Goal: Task Accomplishment & Management: Use online tool/utility

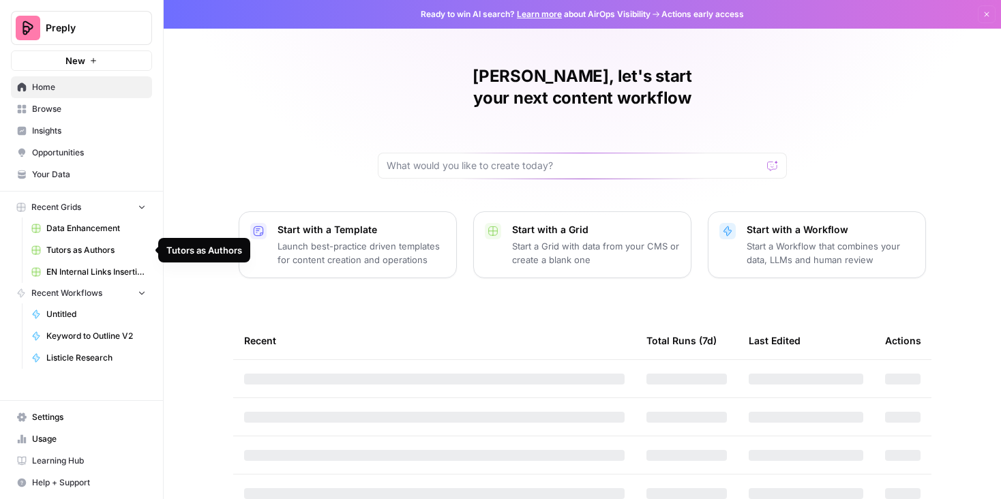
click at [69, 108] on span "Browse" at bounding box center [89, 109] width 114 height 12
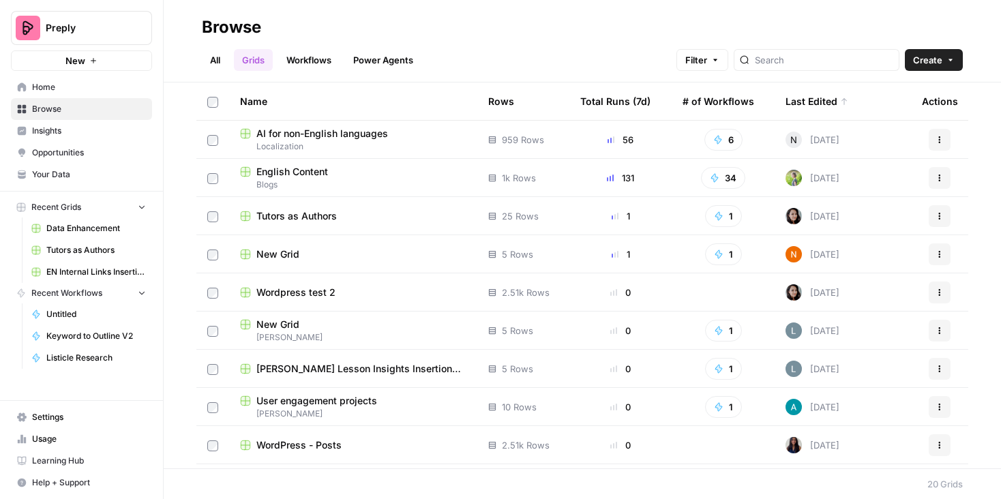
click at [290, 175] on span "English Content" at bounding box center [292, 172] width 72 height 14
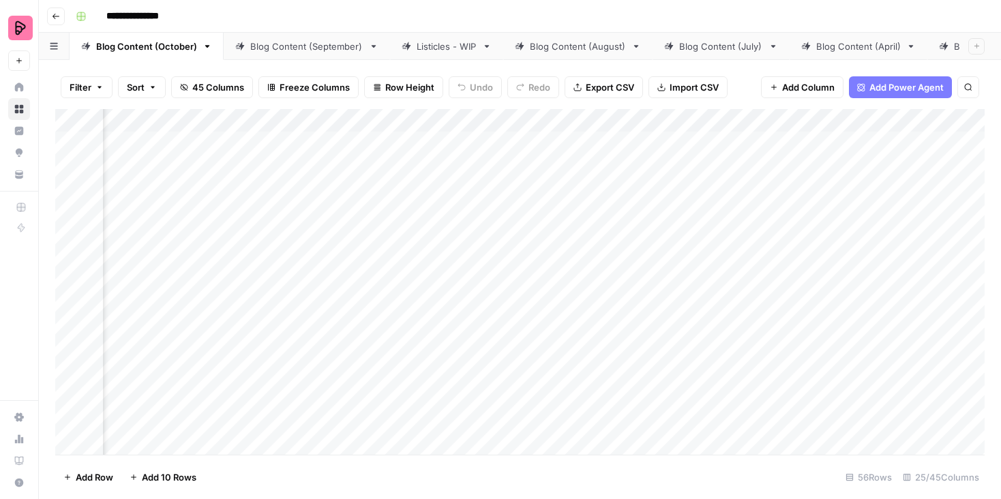
scroll to position [0, 251]
click at [940, 121] on div "Add Column" at bounding box center [519, 282] width 929 height 346
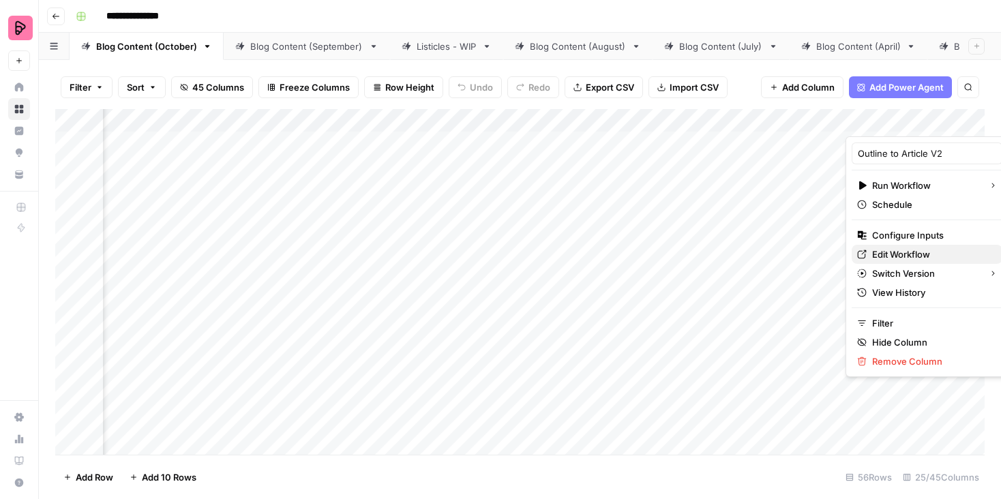
click at [882, 248] on span "Edit Workflow" at bounding box center [931, 254] width 119 height 14
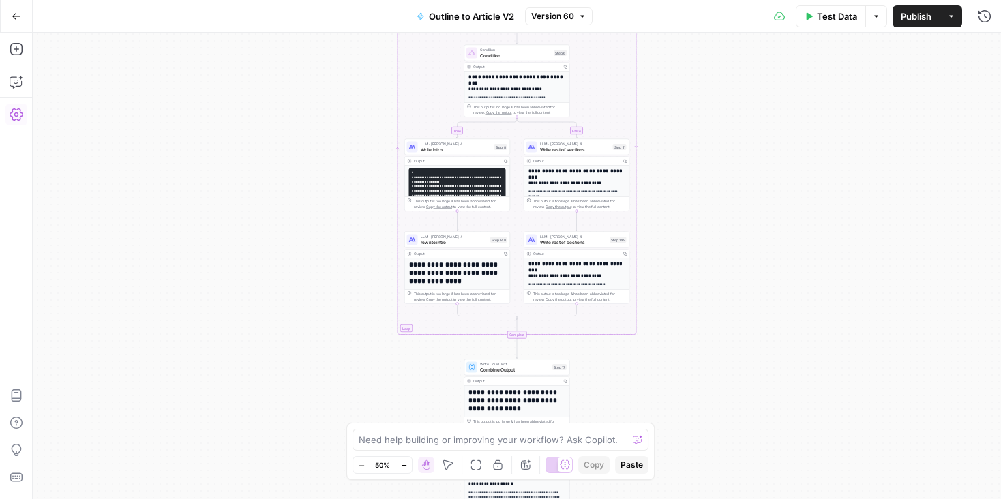
click at [16, 108] on icon "button" at bounding box center [17, 115] width 14 height 14
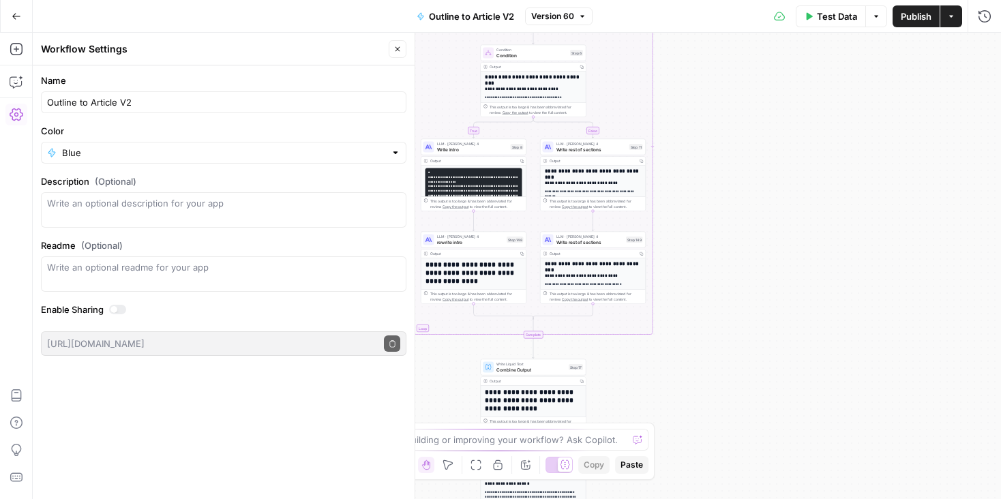
click at [16, 111] on icon "button" at bounding box center [17, 115] width 14 height 14
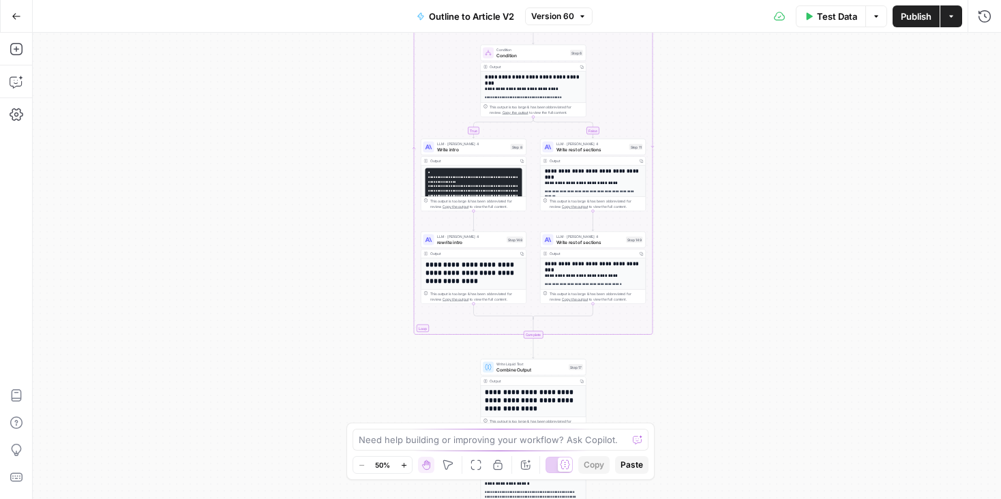
click at [875, 20] on icon "button" at bounding box center [876, 16] width 8 height 8
click at [958, 16] on button "Actions" at bounding box center [951, 16] width 22 height 22
click at [986, 50] on div "true false Workflow Input Settings Inputs LLM · GPT-5 Extract Title Step 107 Ou…" at bounding box center [517, 266] width 968 height 466
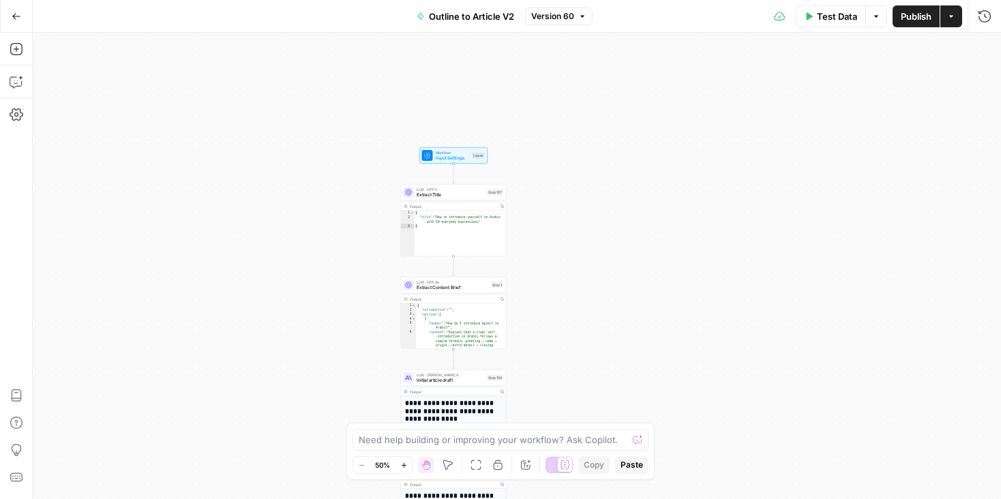
drag, startPoint x: 406, startPoint y: 144, endPoint x: 339, endPoint y: 143, distance: 66.8
click at [329, 107] on div "true false Workflow Input Settings Inputs LLM · GPT-5 Extract Title Step 107 Ou…" at bounding box center [517, 266] width 968 height 466
click at [481, 463] on icon "button" at bounding box center [476, 465] width 10 height 10
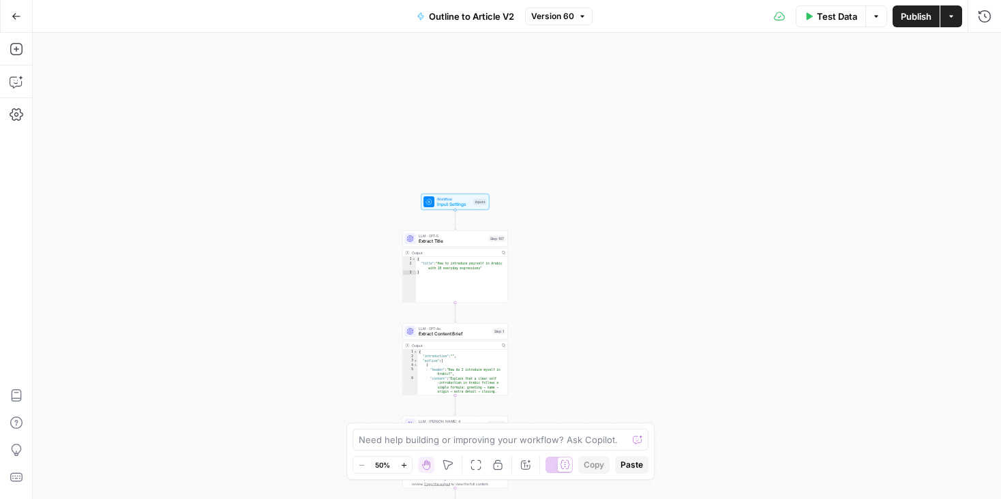
drag, startPoint x: 368, startPoint y: 126, endPoint x: 305, endPoint y: 135, distance: 63.3
click at [305, 135] on div "true false Workflow Input Settings Inputs LLM · GPT-5 Extract Title Step 107 Ou…" at bounding box center [517, 266] width 968 height 466
click at [442, 466] on button "Move" at bounding box center [448, 465] width 16 height 16
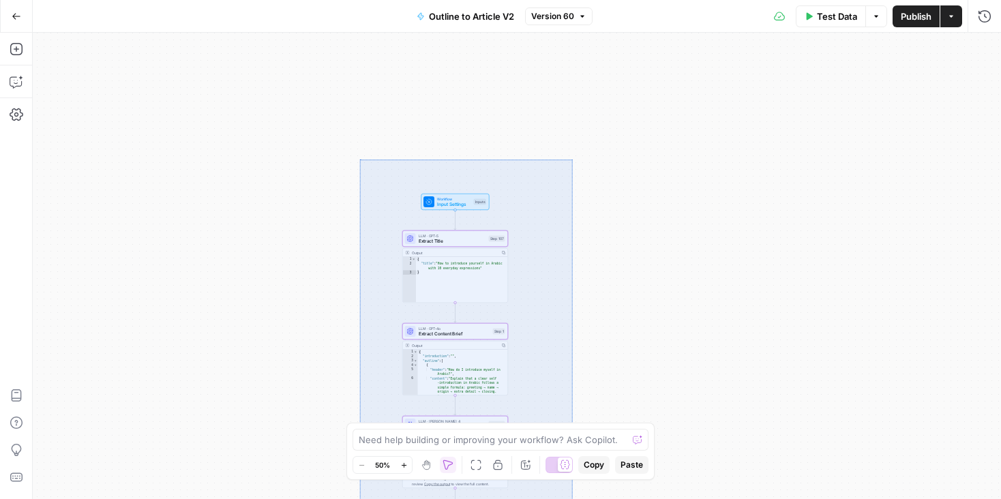
drag, startPoint x: 359, startPoint y: 159, endPoint x: 573, endPoint y: 566, distance: 459.5
click at [573, 498] on div "true false Workflow Input Settings Inputs LLM · GPT-5 Extract Title Step 107 Ou…" at bounding box center [517, 266] width 968 height 466
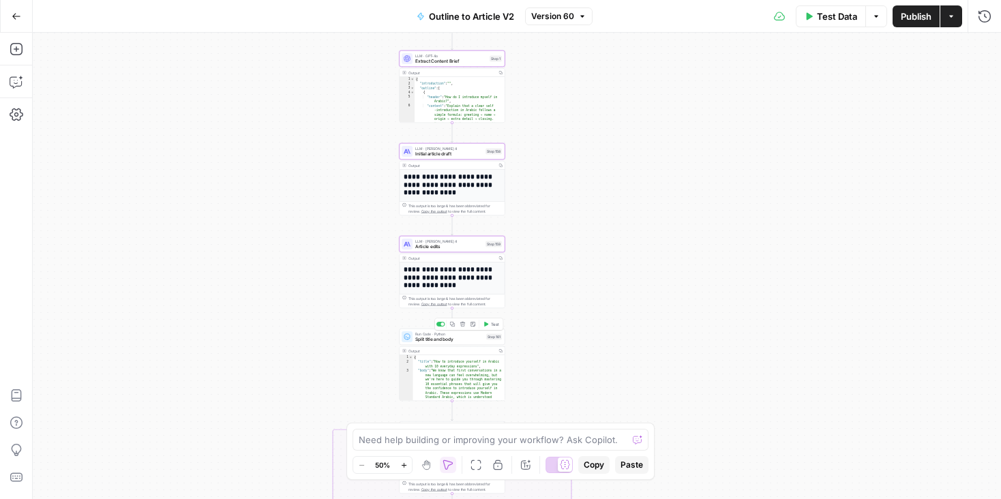
click at [469, 337] on span "Split title and body" at bounding box center [449, 339] width 68 height 7
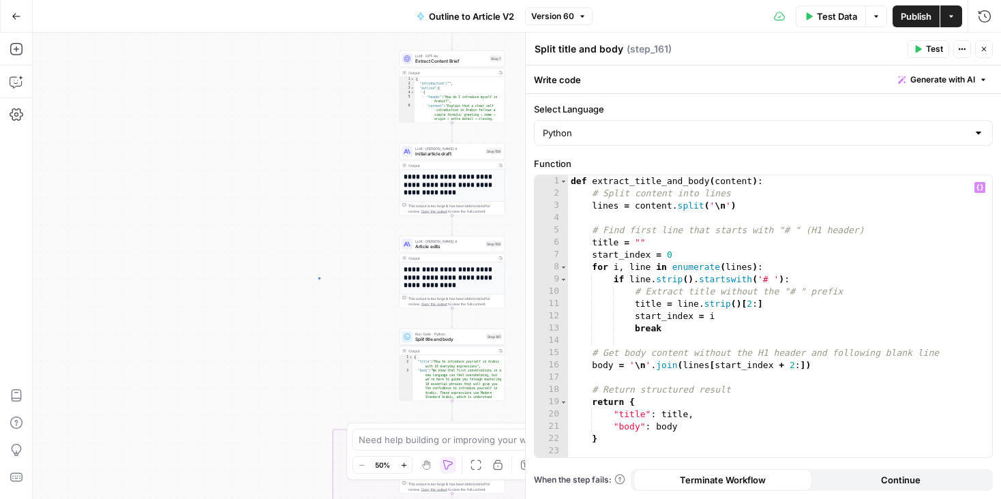
click at [318, 277] on div "true false Workflow Input Settings Inputs LLM · GPT-5 Extract Title Step 107 Ou…" at bounding box center [517, 266] width 968 height 466
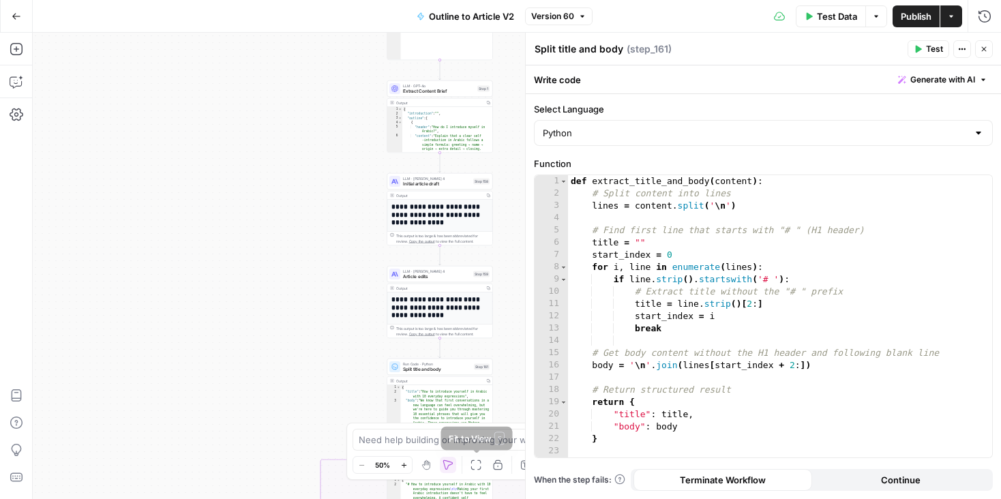
click at [477, 464] on icon "button" at bounding box center [475, 464] width 11 height 11
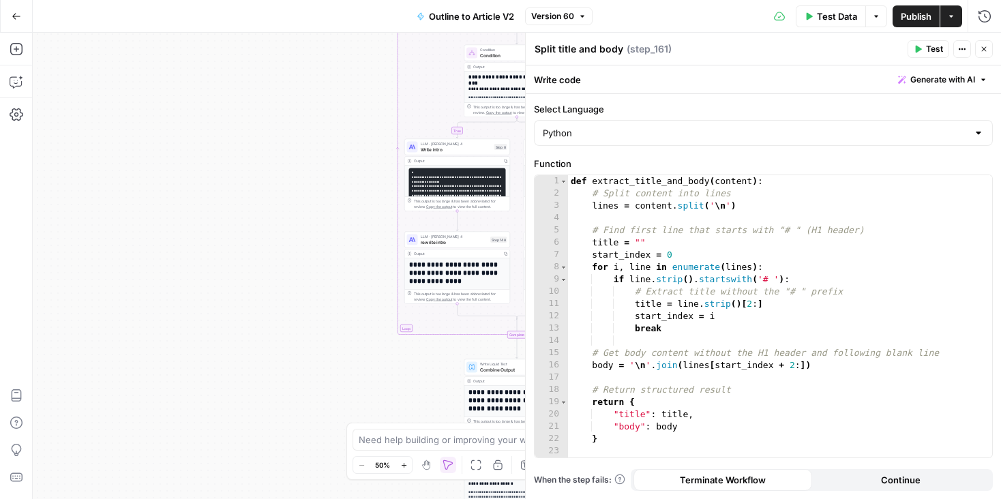
click at [479, 464] on icon "button" at bounding box center [475, 464] width 11 height 11
click at [986, 50] on icon "button" at bounding box center [984, 49] width 8 height 8
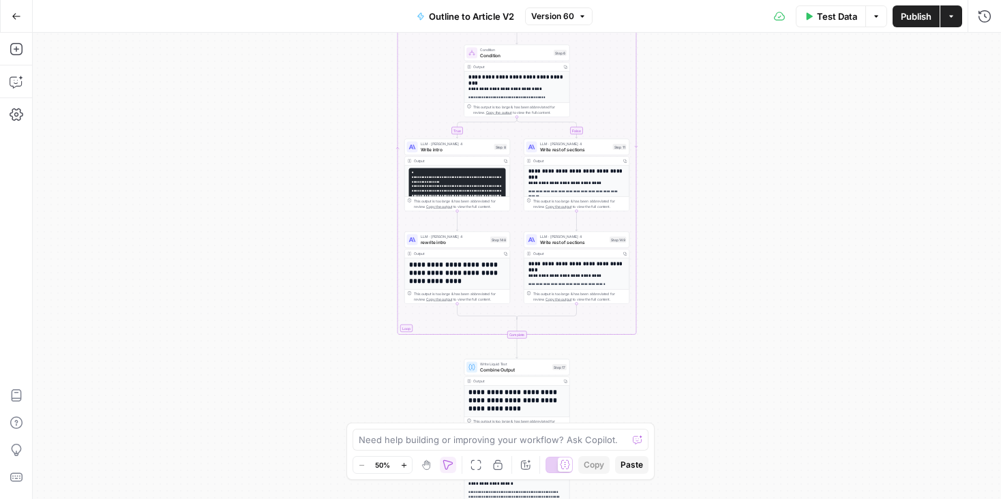
click at [524, 466] on icon "button" at bounding box center [525, 464] width 11 height 11
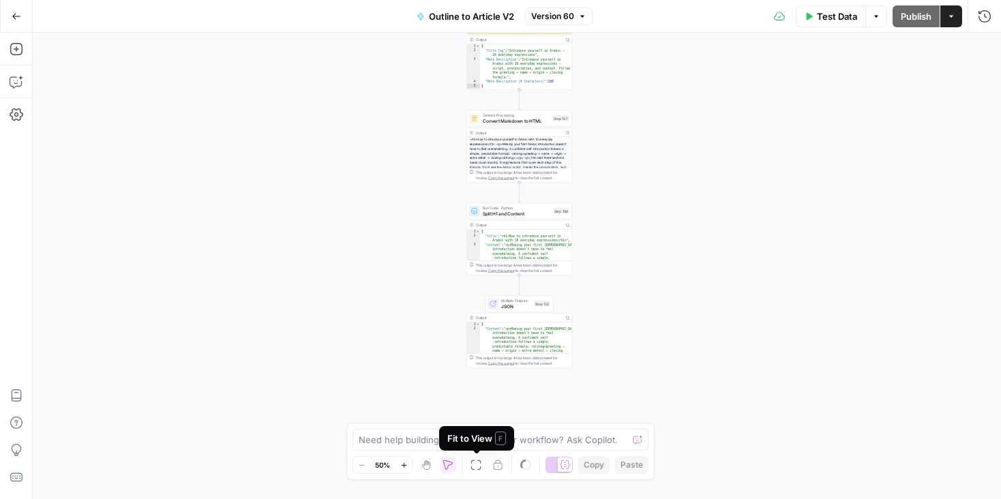
click at [472, 464] on icon "button" at bounding box center [475, 464] width 11 height 11
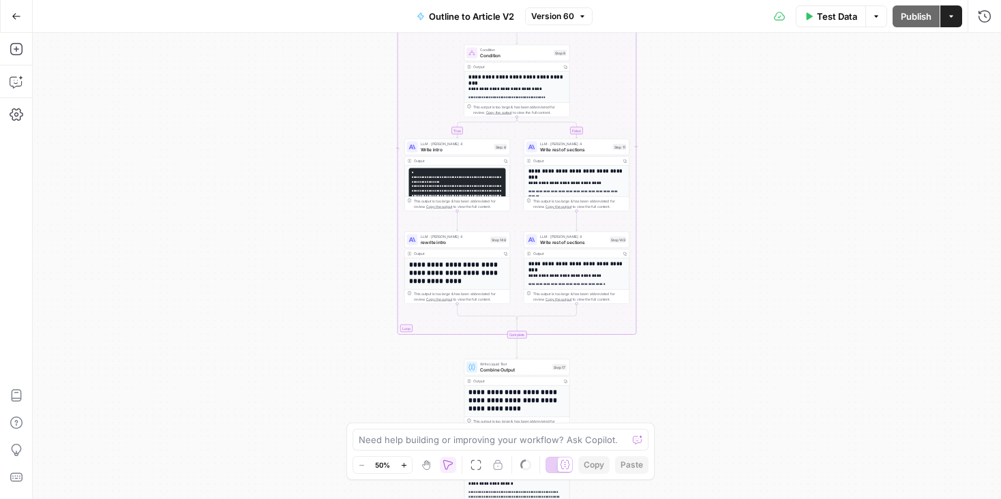
click at [472, 464] on icon "button" at bounding box center [475, 464] width 11 height 11
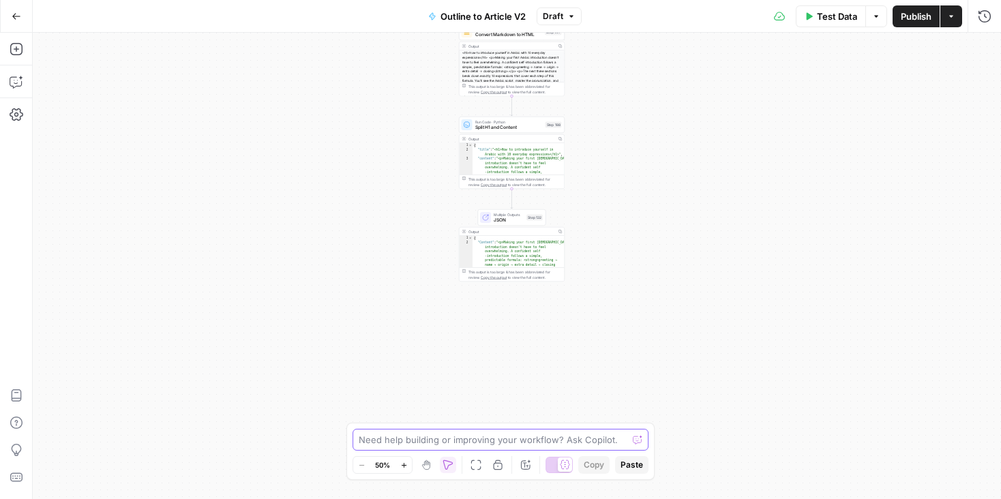
click at [531, 438] on textarea at bounding box center [493, 440] width 269 height 14
type textarea "I need"
click at [20, 87] on icon "button" at bounding box center [17, 82] width 14 height 14
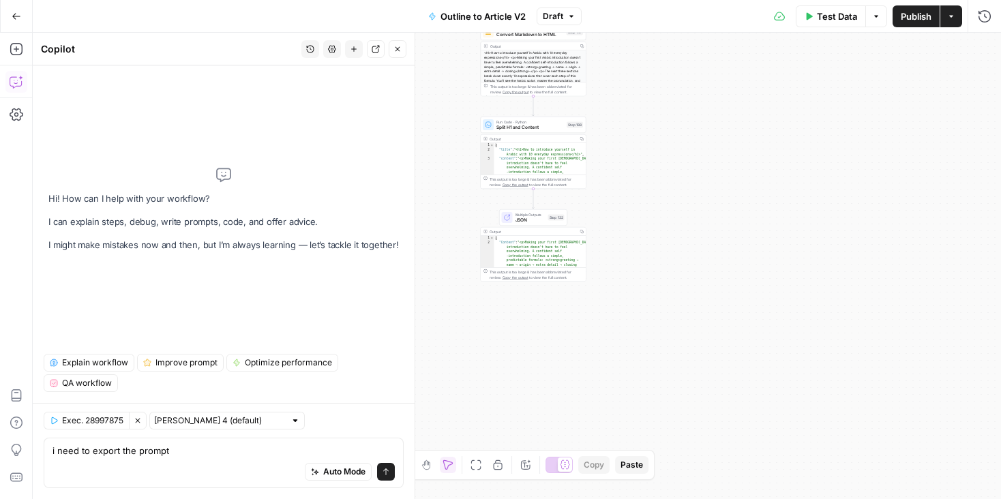
type textarea "i need to export the prompts"
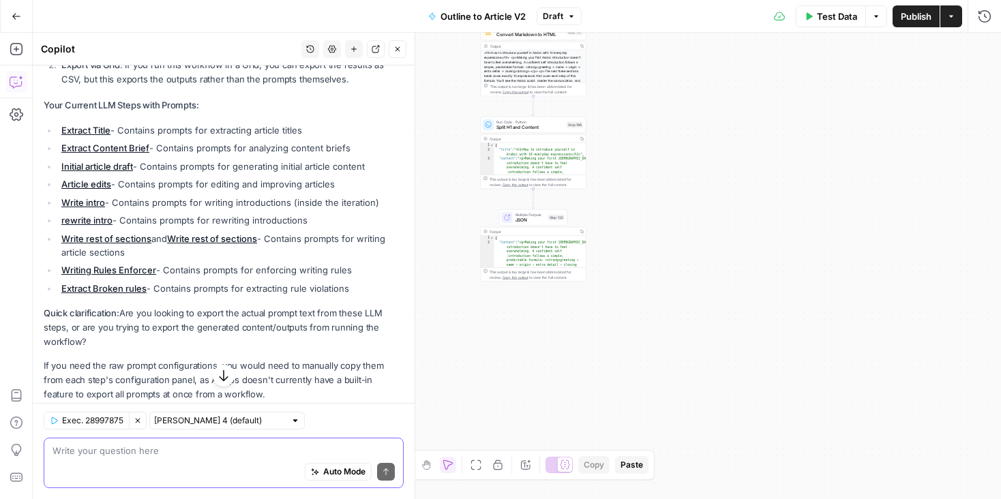
scroll to position [301, 0]
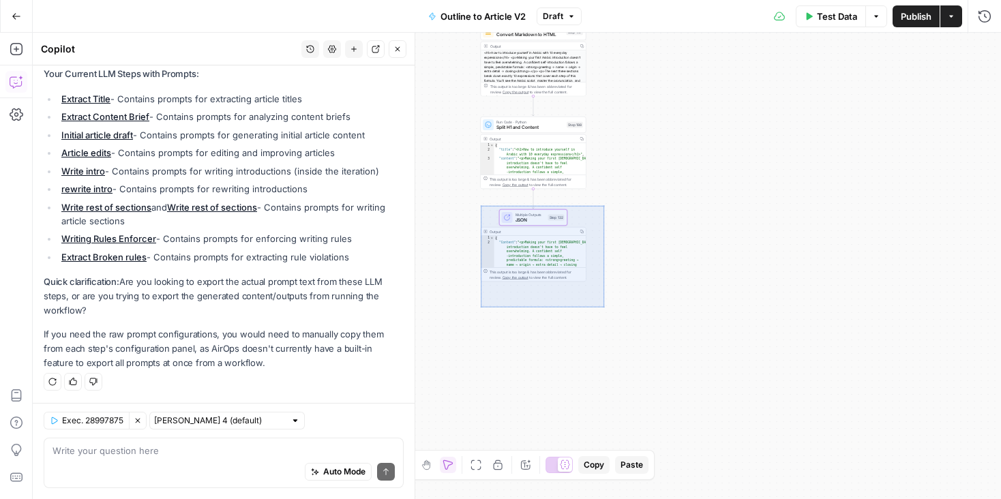
drag, startPoint x: 604, startPoint y: 307, endPoint x: 480, endPoint y: 205, distance: 160.8
click at [480, 205] on div "true false Workflow Input Settings Inputs LLM · GPT-5 Extract Title Step 107 Ou…" at bounding box center [517, 266] width 968 height 466
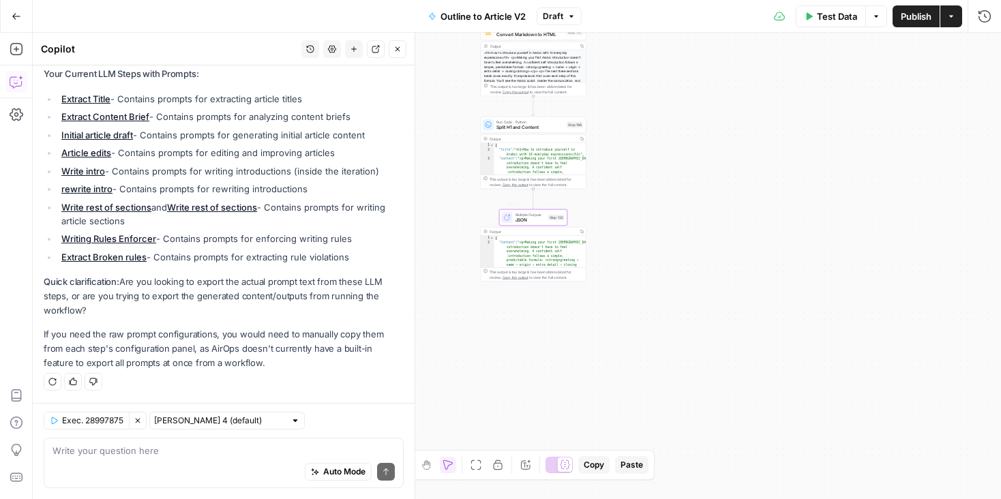
click at [640, 292] on div "true false Workflow Input Settings Inputs LLM · GPT-5 Extract Title Step 107 Ou…" at bounding box center [517, 266] width 968 height 466
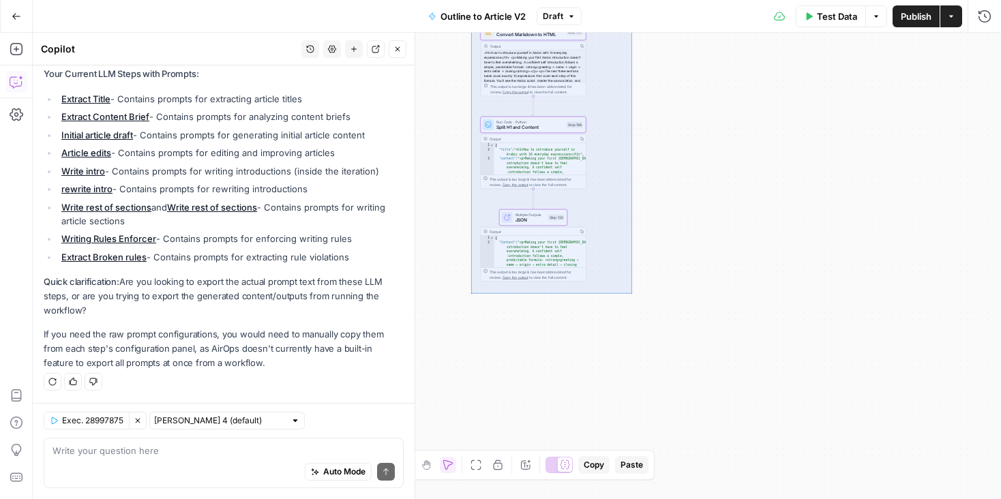
drag, startPoint x: 631, startPoint y: 293, endPoint x: 470, endPoint y: 15, distance: 321.3
click at [470, 33] on div "true false Workflow Input Settings Inputs LLM · GPT-5 Extract Title Step 107 Ou…" at bounding box center [517, 266] width 968 height 466
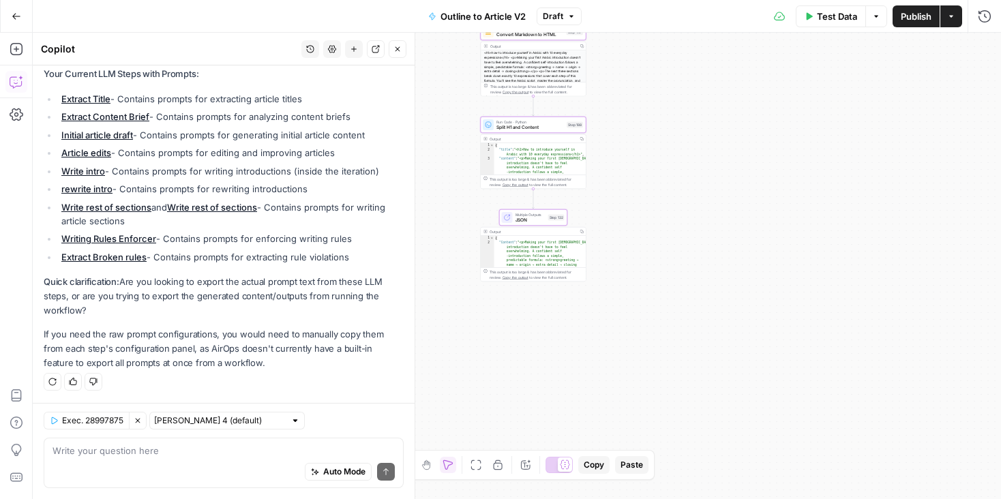
click at [392, 51] on button "Close" at bounding box center [398, 49] width 18 height 18
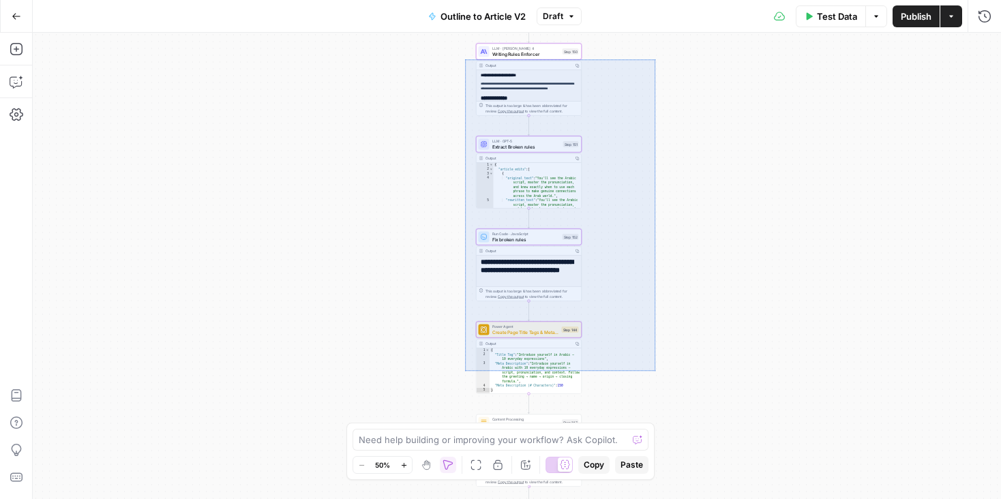
drag, startPoint x: 654, startPoint y: 371, endPoint x: 464, endPoint y: 59, distance: 365.6
click at [464, 58] on div "true false Workflow Input Settings Inputs LLM · GPT-5 Extract Title Step 107 Ou…" at bounding box center [517, 266] width 968 height 466
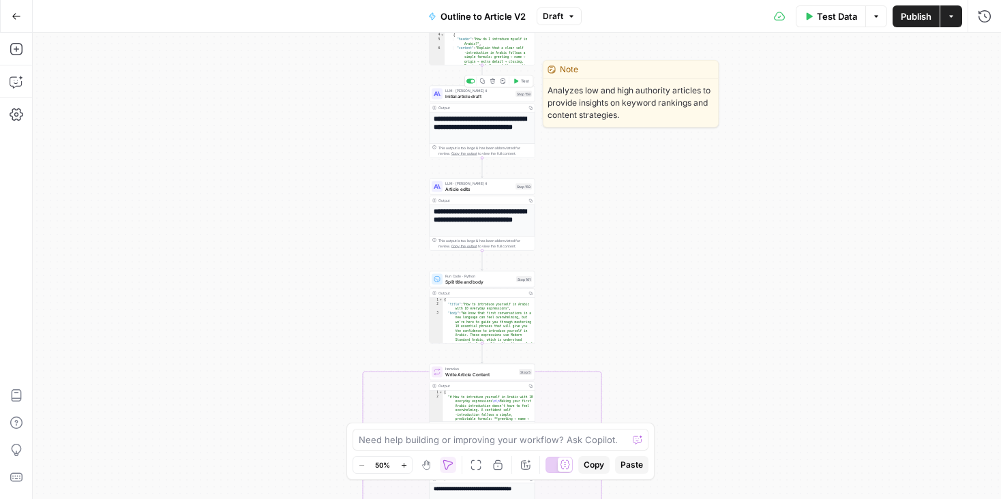
click at [501, 95] on span "Initial article draft" at bounding box center [478, 96] width 67 height 7
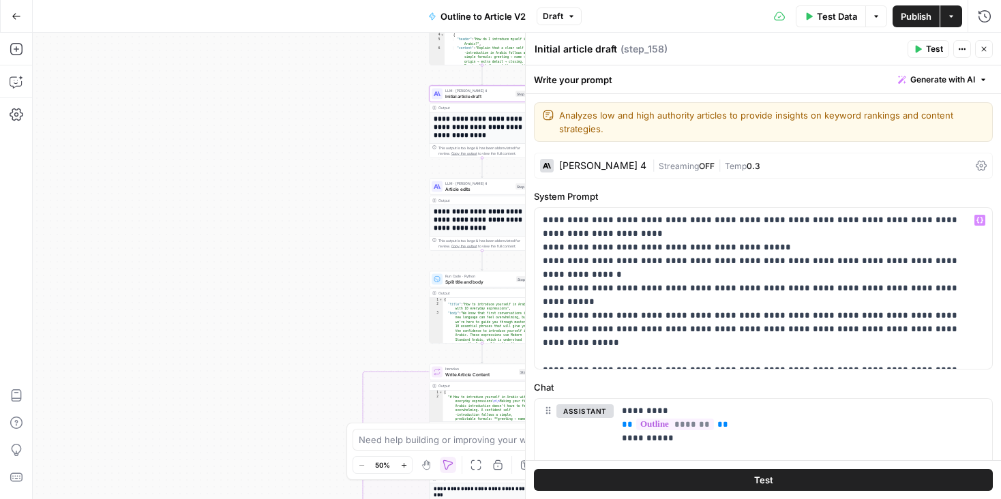
scroll to position [1, 0]
click at [959, 49] on icon "button" at bounding box center [959, 49] width 2 height 2
click at [804, 62] on header "Initial article draft Initial article draft ( step_158 ) Test Actions Close" at bounding box center [763, 49] width 475 height 33
drag, startPoint x: 534, startPoint y: 192, endPoint x: 609, endPoint y: 191, distance: 75.0
click at [609, 191] on label "System Prompt" at bounding box center [763, 195] width 459 height 14
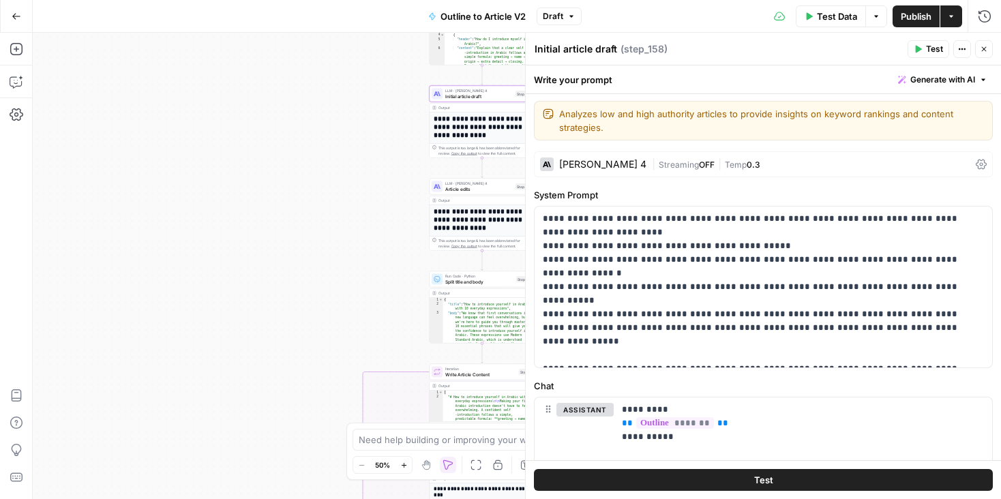
copy label "System Prompt"
drag, startPoint x: 543, startPoint y: 217, endPoint x: 945, endPoint y: 380, distance: 433.1
click at [0, 0] on form "**********" at bounding box center [0, 0] width 0 height 0
copy p "**********"
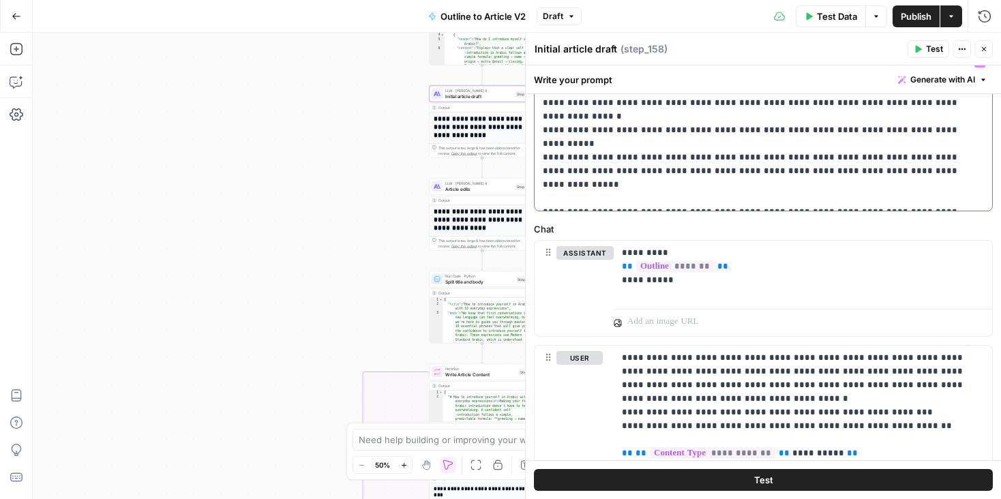
scroll to position [240, 0]
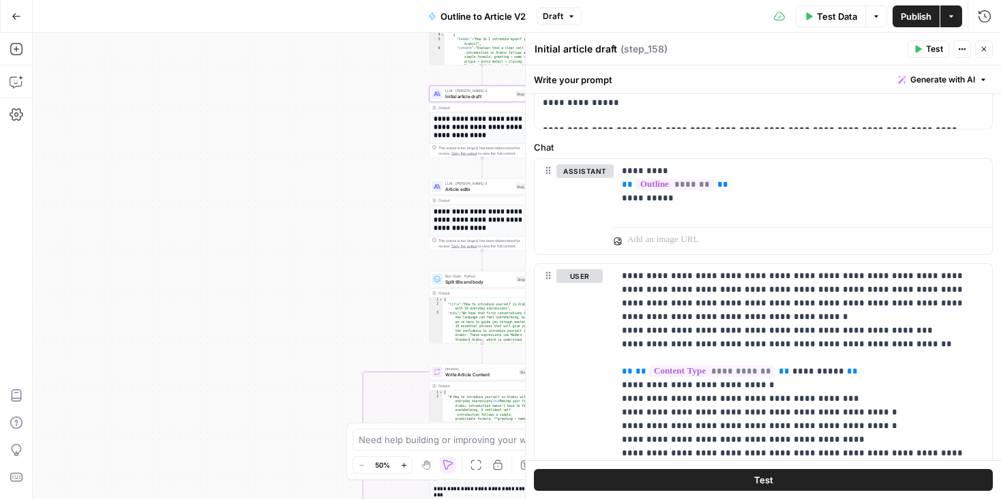
click at [547, 147] on label "Chat" at bounding box center [763, 147] width 459 height 14
drag, startPoint x: 620, startPoint y: 272, endPoint x: 663, endPoint y: 318, distance: 62.2
drag, startPoint x: 675, startPoint y: 198, endPoint x: 618, endPoint y: 166, distance: 66.0
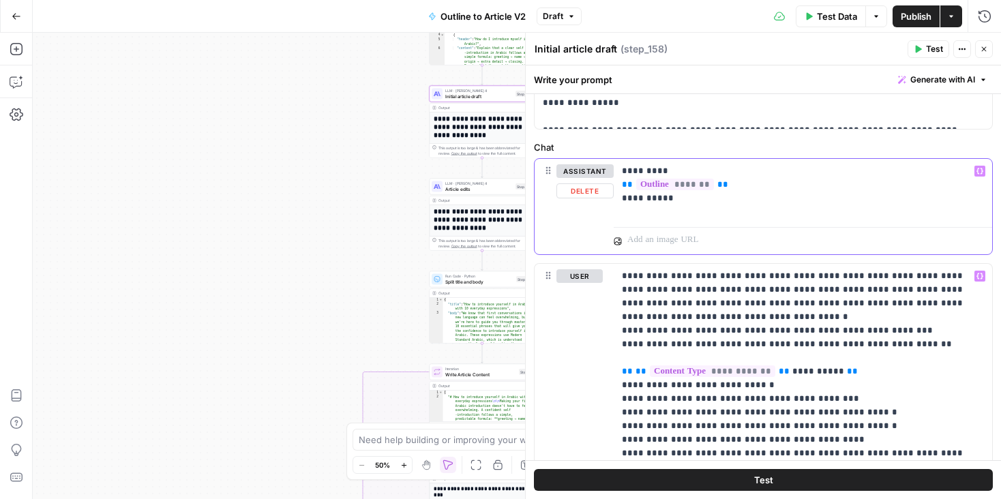
click at [618, 166] on div "**********" at bounding box center [803, 190] width 378 height 63
copy p "**********"
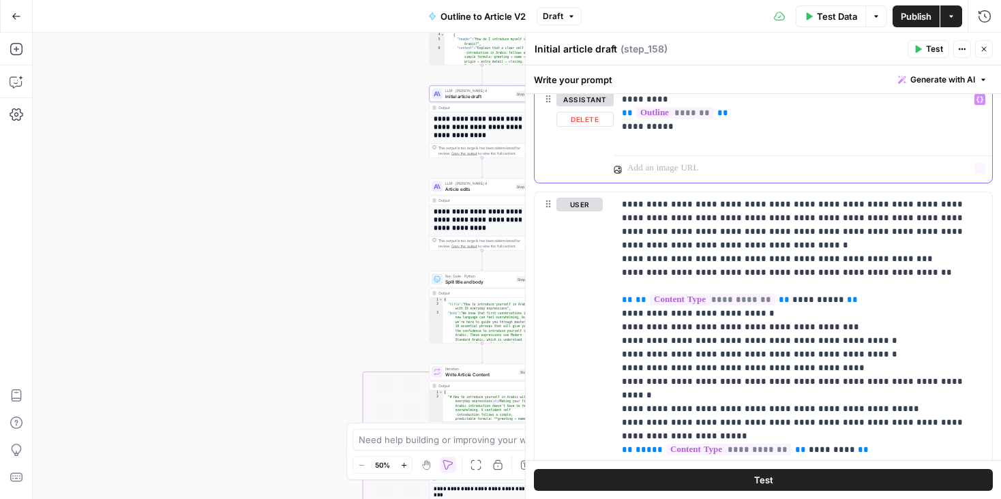
scroll to position [369, 0]
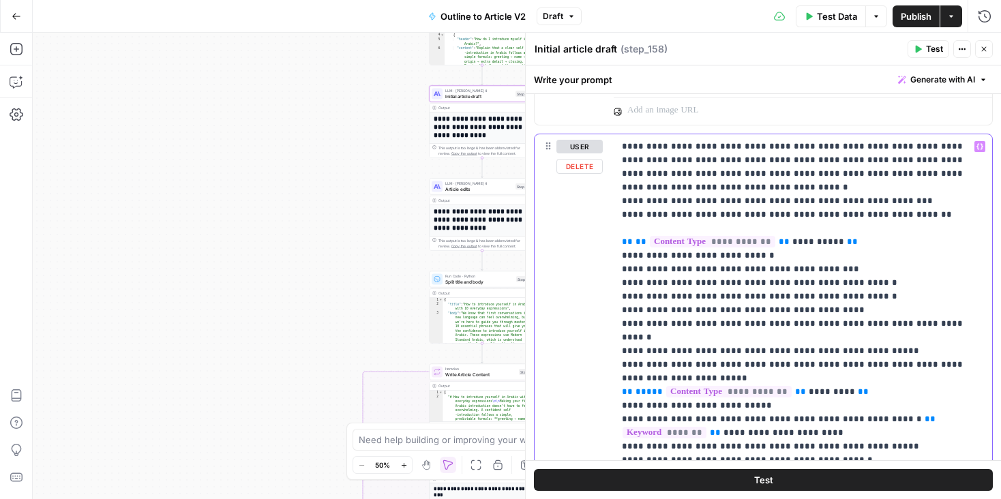
drag, startPoint x: 622, startPoint y: 145, endPoint x: 716, endPoint y: 317, distance: 196.5
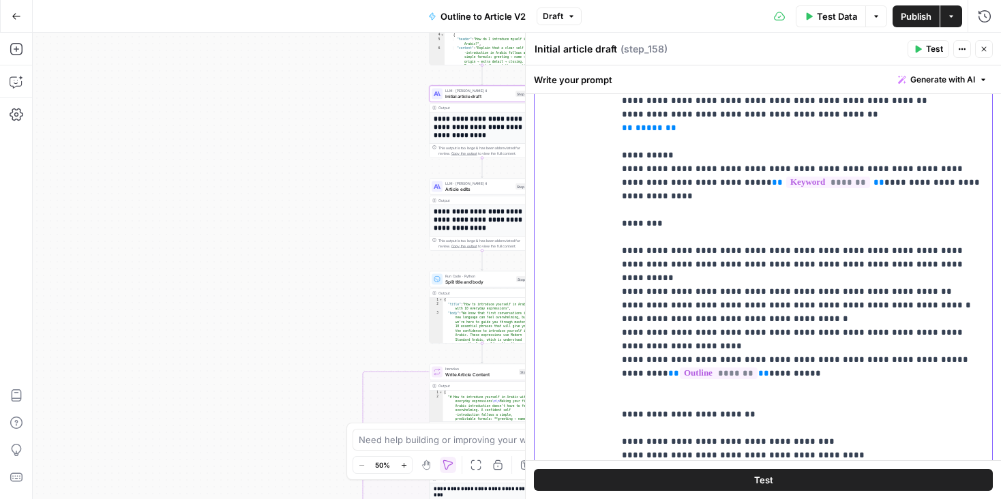
scroll to position [671, 0]
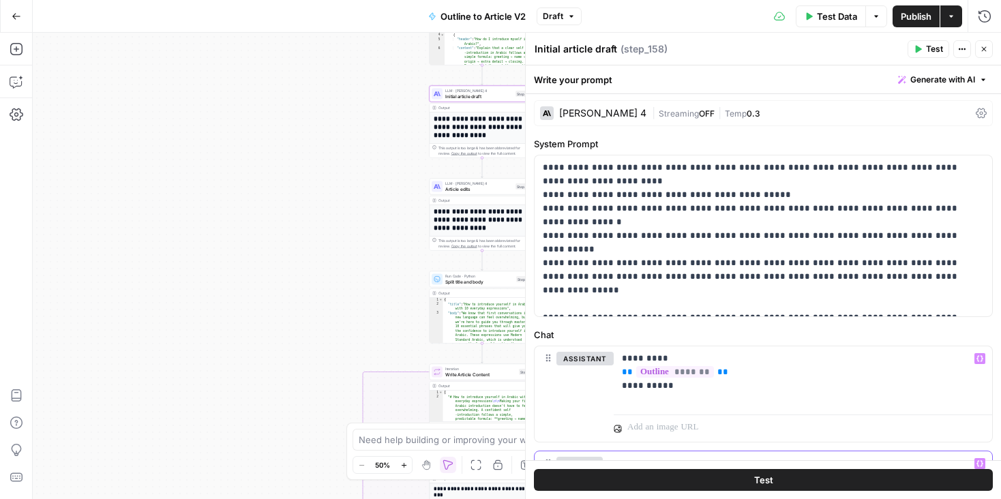
scroll to position [0, 0]
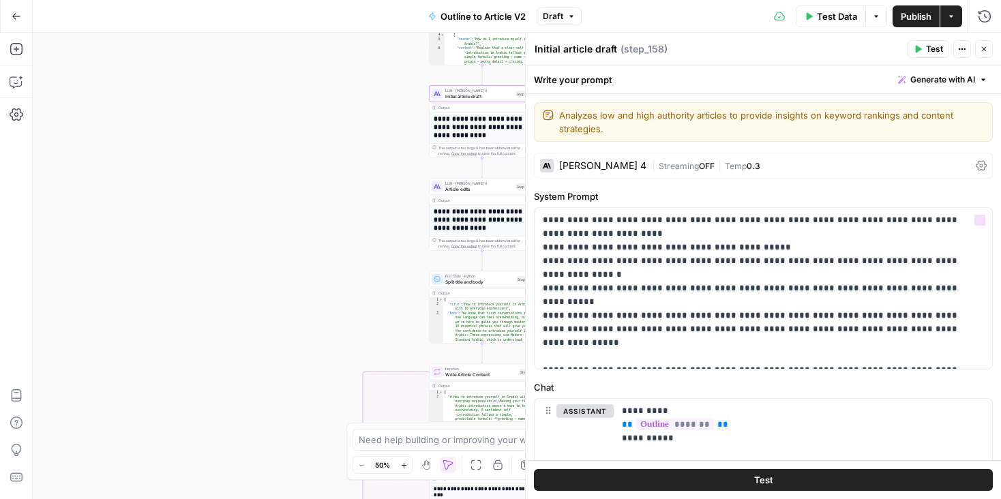
copy p "**********"
click at [984, 48] on icon "button" at bounding box center [984, 49] width 5 height 5
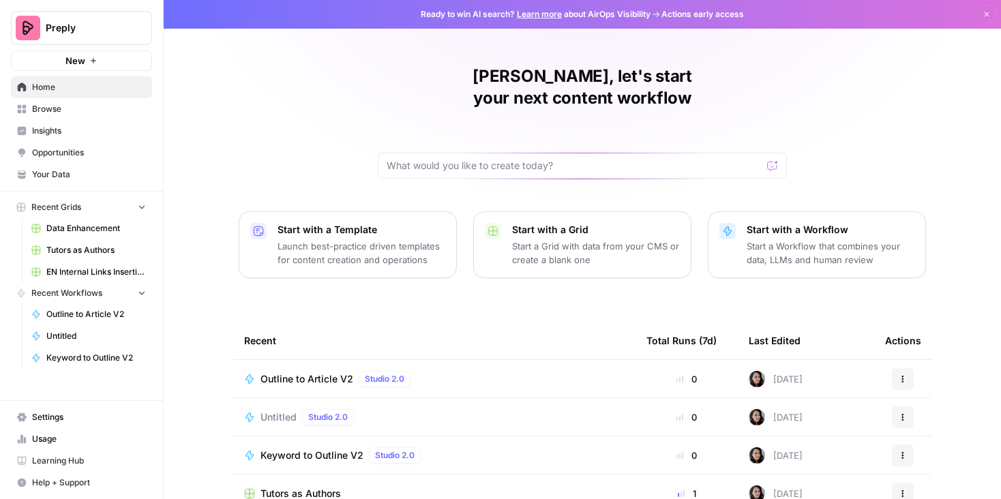
click at [70, 104] on span "Browse" at bounding box center [89, 109] width 114 height 12
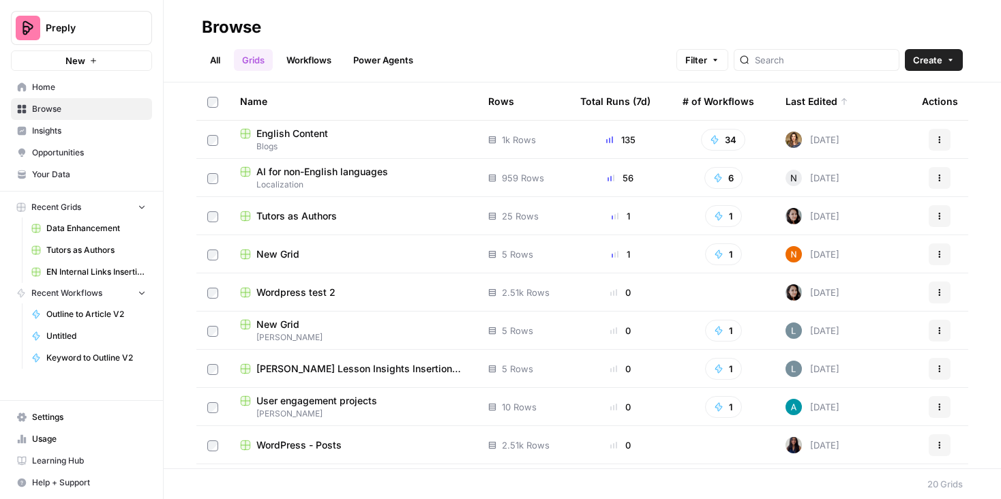
click at [303, 62] on link "Workflows" at bounding box center [308, 60] width 61 height 22
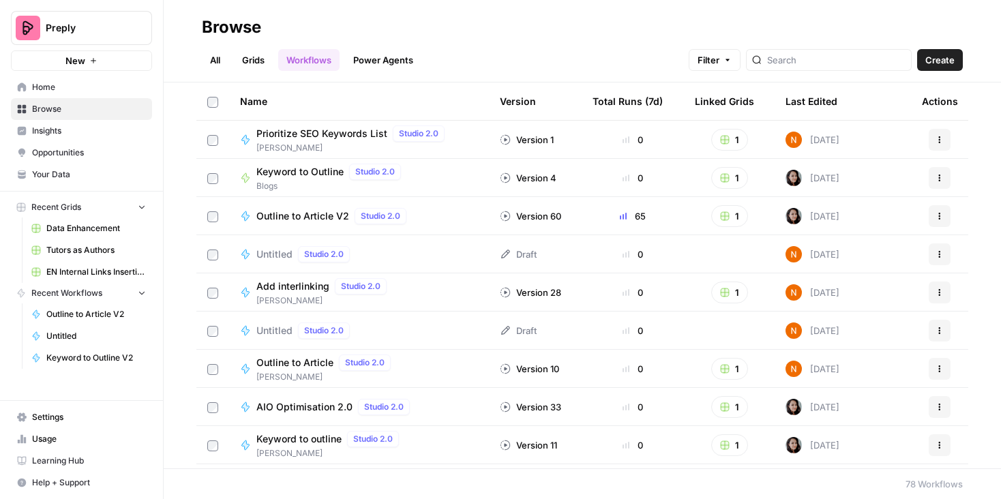
click at [217, 61] on link "All" at bounding box center [215, 60] width 27 height 22
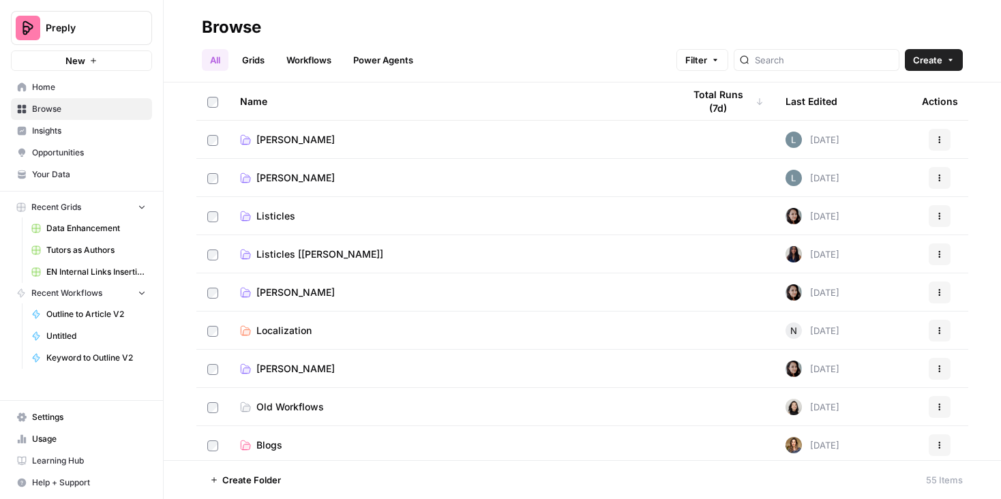
click at [267, 60] on link "Grids" at bounding box center [253, 60] width 39 height 22
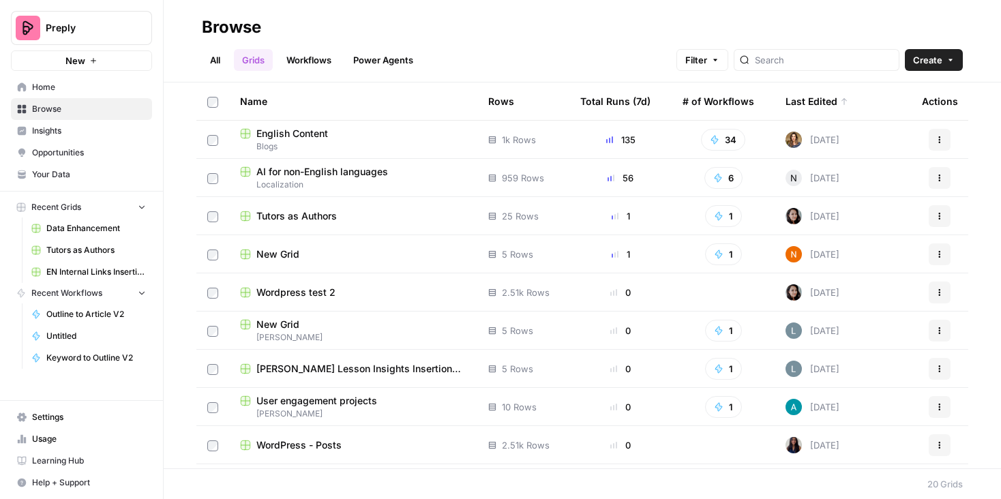
click at [279, 134] on span "English Content" at bounding box center [292, 134] width 72 height 14
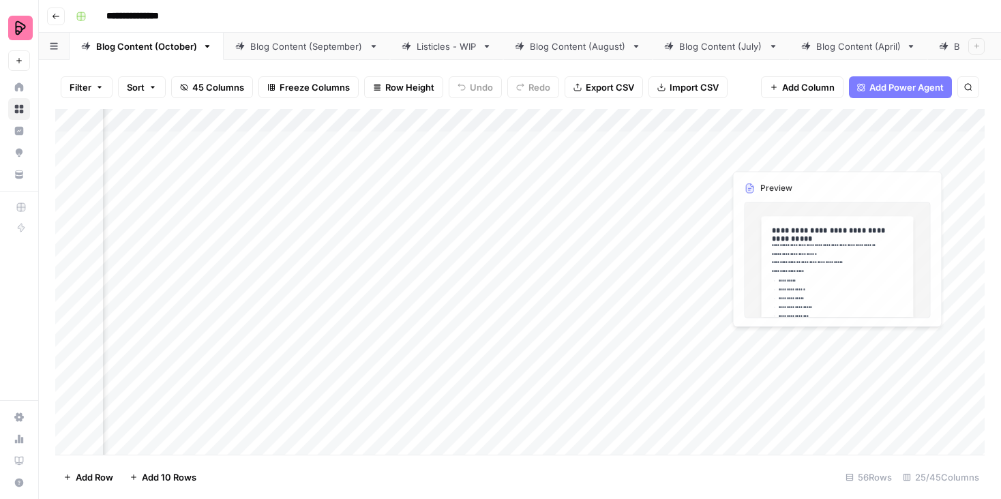
scroll to position [0, 329]
click at [863, 119] on div "Add Column" at bounding box center [519, 282] width 929 height 346
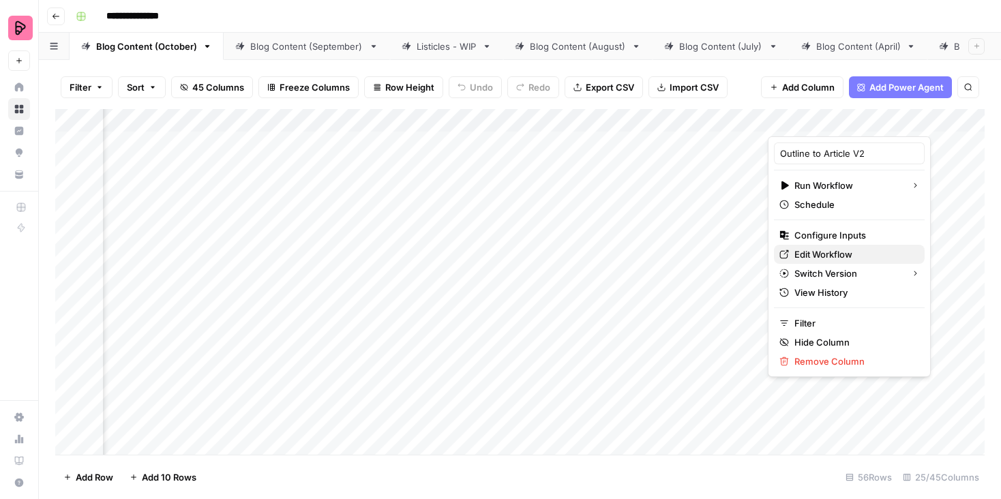
click at [800, 250] on span "Edit Workflow" at bounding box center [853, 254] width 119 height 14
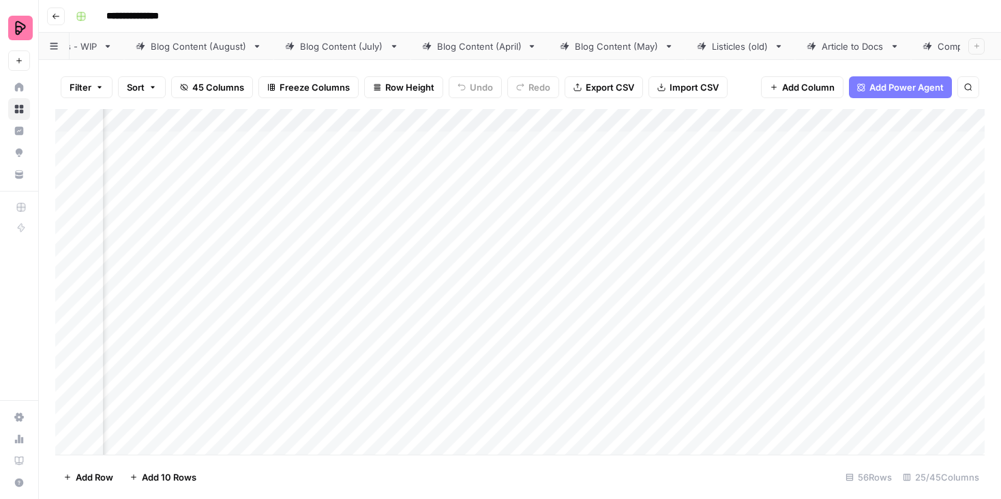
scroll to position [0, 1265]
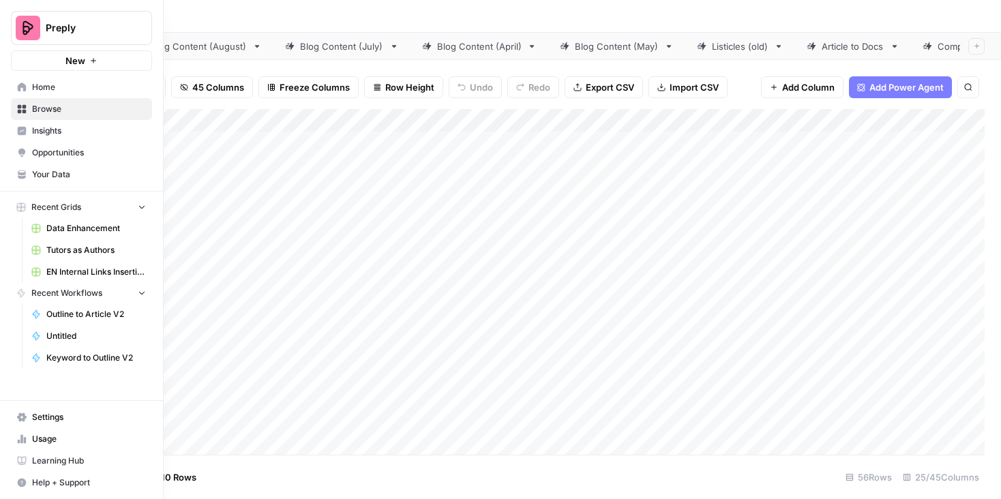
click at [71, 185] on link "Your Data" at bounding box center [81, 175] width 141 height 22
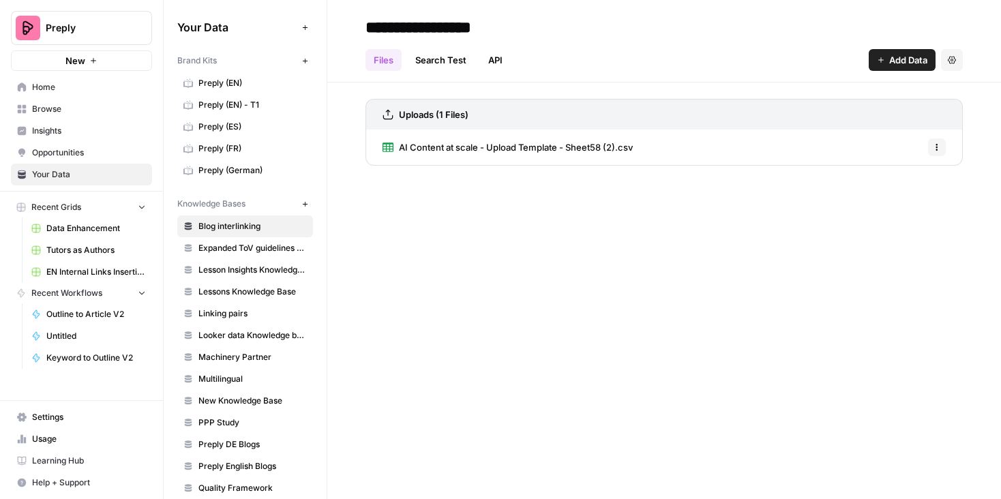
click at [252, 81] on span "Preply (EN)" at bounding box center [252, 83] width 108 height 12
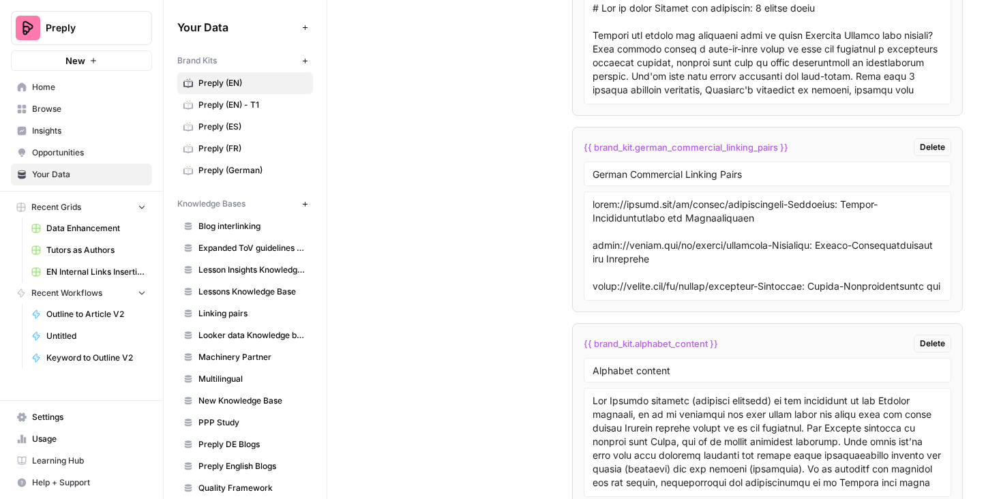
scroll to position [6355, 0]
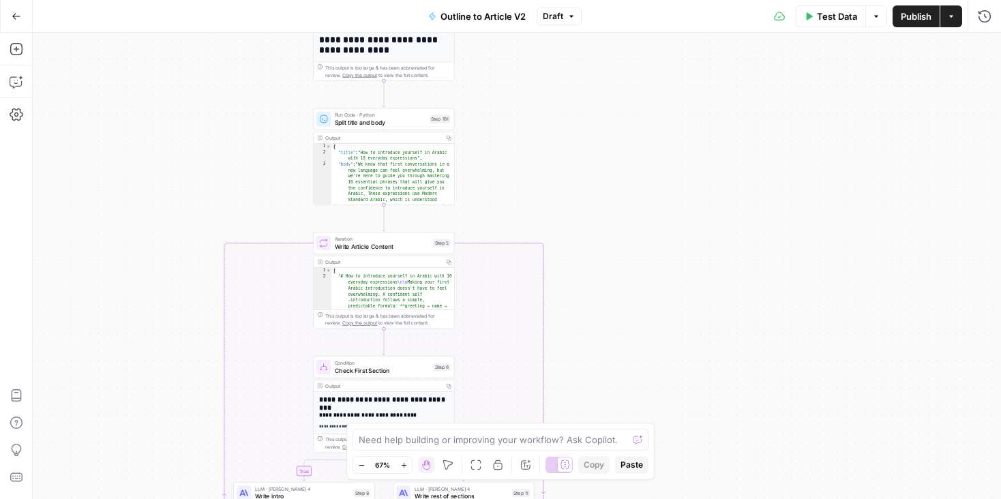
click at [426, 461] on icon "button" at bounding box center [425, 462] width 1 height 5
click at [560, 466] on icon at bounding box center [565, 464] width 10 height 10
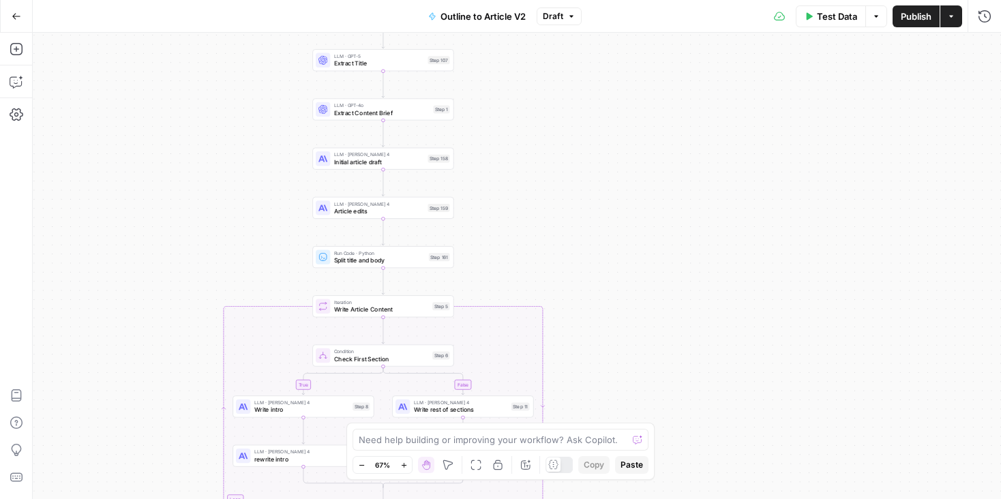
click at [558, 470] on div at bounding box center [553, 464] width 14 height 14
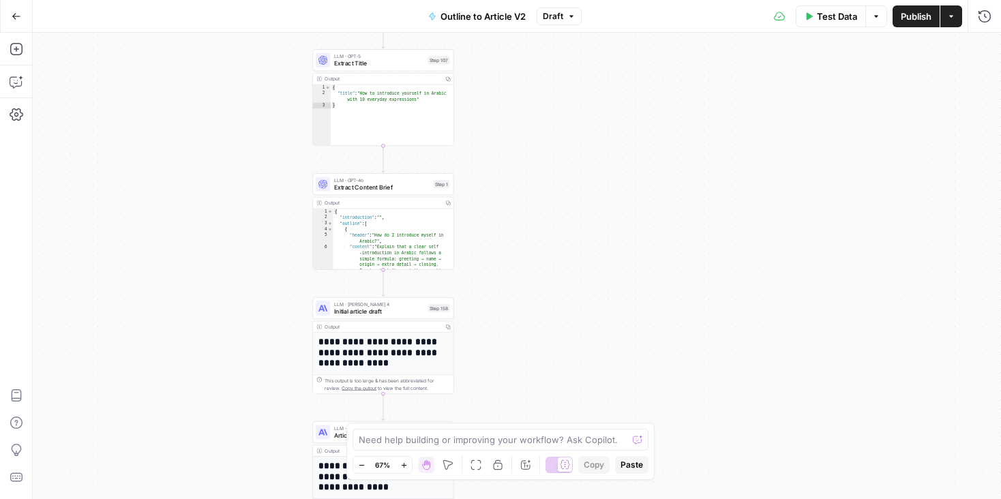
click at [558, 464] on div at bounding box center [565, 464] width 14 height 14
